Goal: Information Seeking & Learning: Learn about a topic

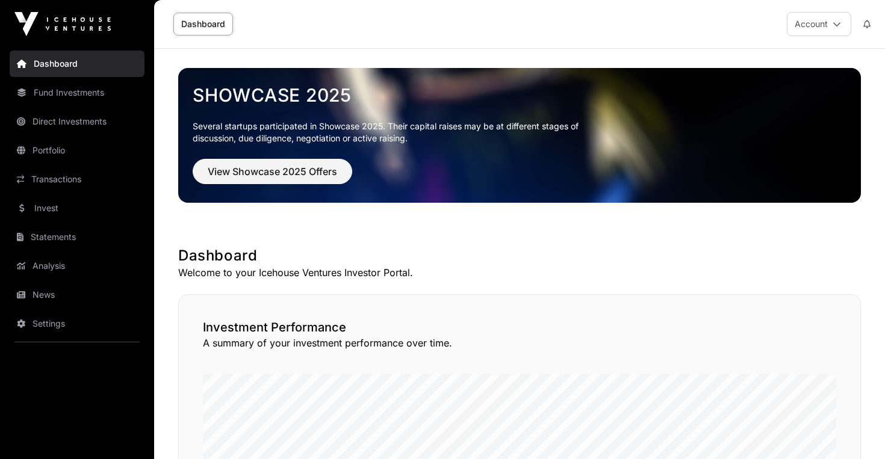
click at [64, 209] on link "Invest" at bounding box center [77, 208] width 135 height 26
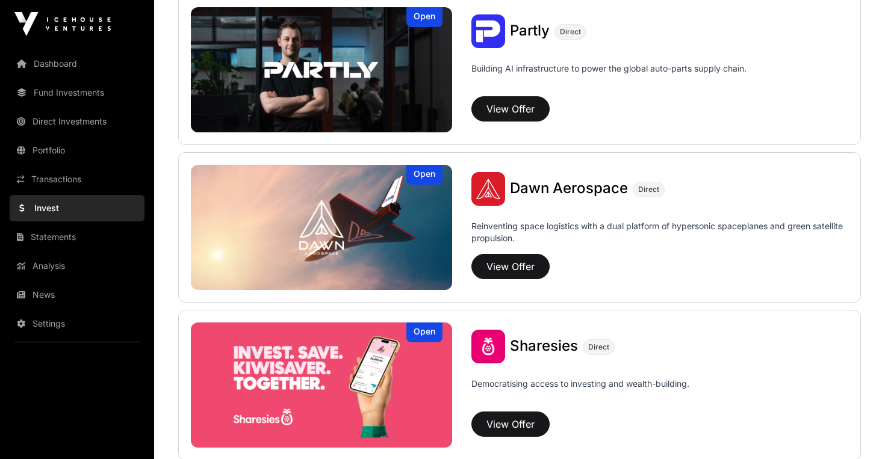
scroll to position [1370, 0]
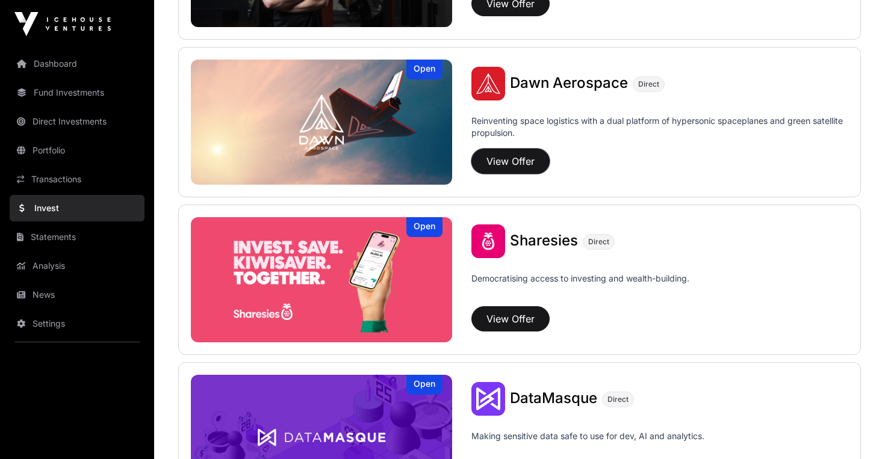
click at [512, 161] on button "View Offer" at bounding box center [510, 161] width 78 height 25
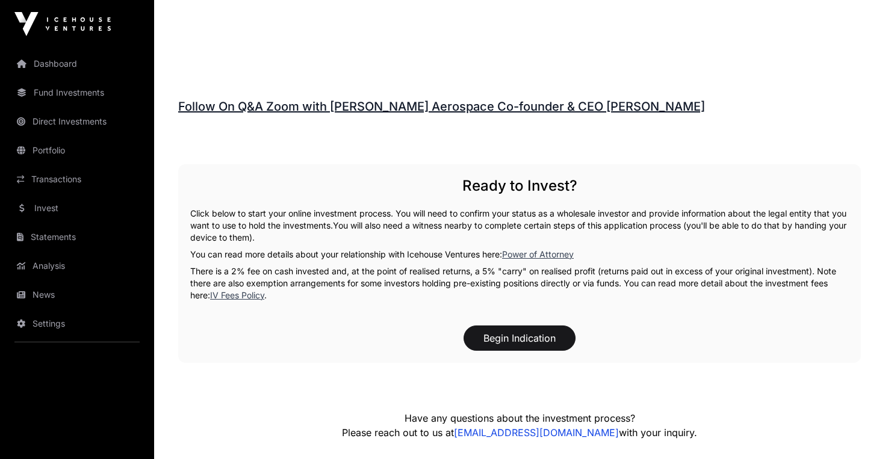
scroll to position [1753, 0]
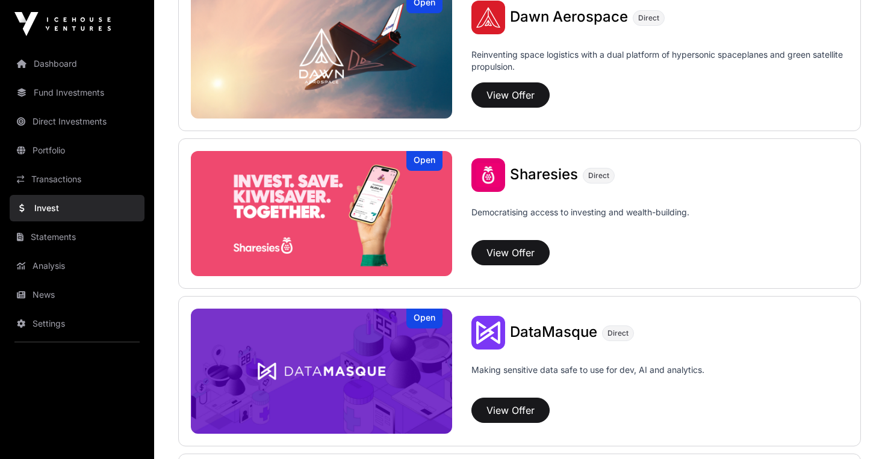
scroll to position [1439, 0]
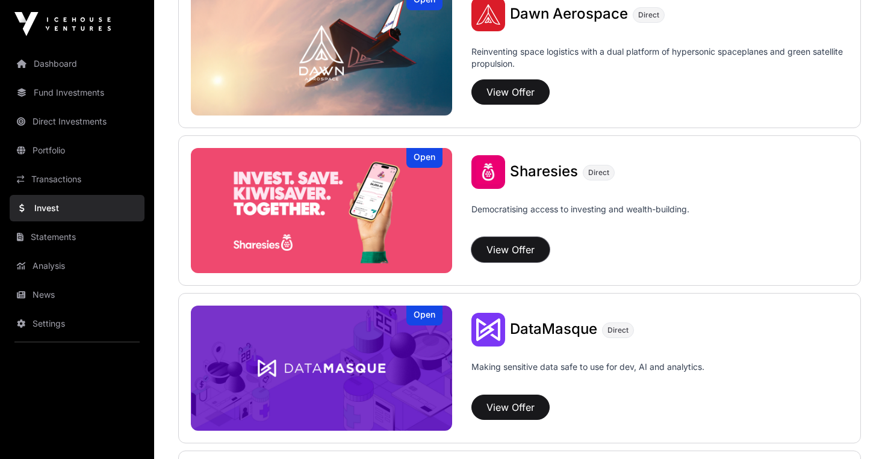
click at [508, 254] on button "View Offer" at bounding box center [510, 249] width 78 height 25
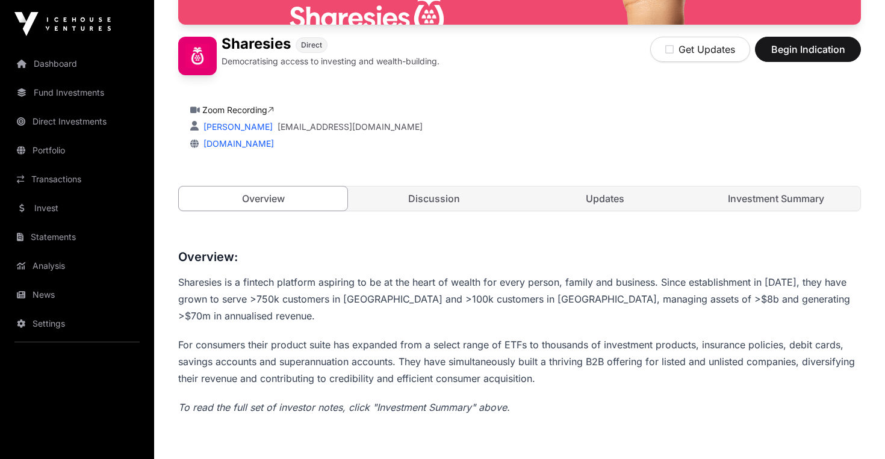
scroll to position [274, 0]
click at [781, 205] on link "Investment Summary" at bounding box center [776, 198] width 169 height 24
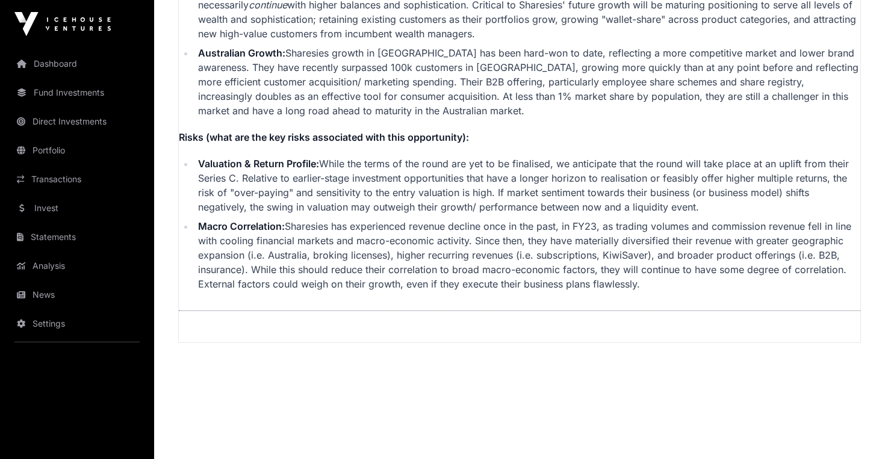
scroll to position [3081, 0]
